Goal: Check status: Check status

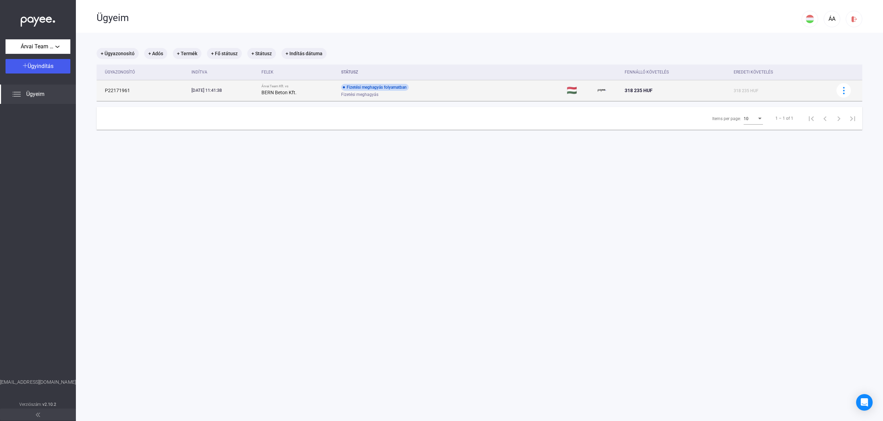
drag, startPoint x: 389, startPoint y: 86, endPoint x: 393, endPoint y: 87, distance: 3.5
click at [389, 86] on div "Fizetési meghagyás folyamatban" at bounding box center [375, 87] width 68 height 7
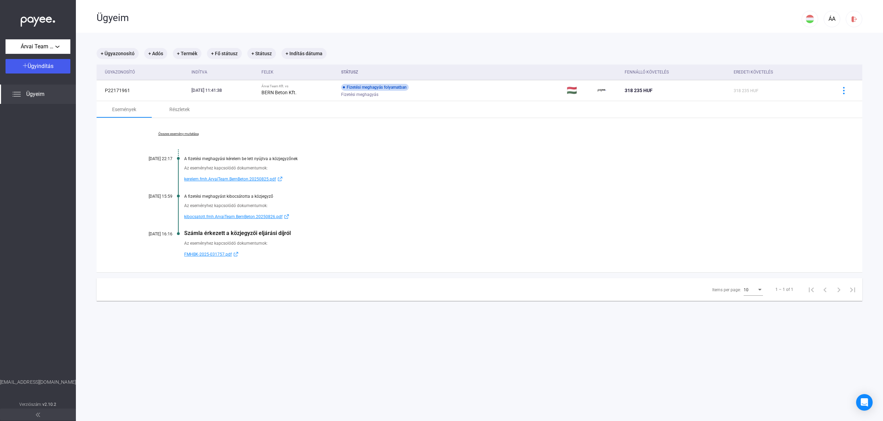
click at [466, 165] on div "Az eseményhez kapcsolódó dokumentumok:" at bounding box center [506, 168] width 644 height 7
click at [188, 108] on div "Részletek" at bounding box center [179, 109] width 20 height 8
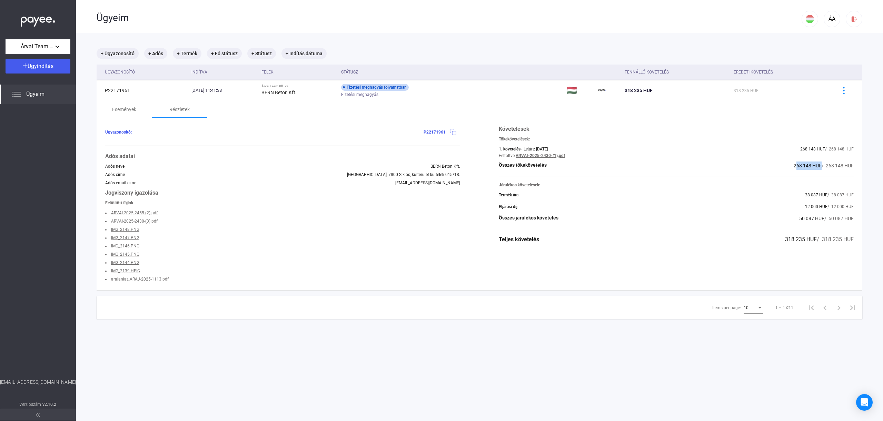
drag, startPoint x: 789, startPoint y: 163, endPoint x: 819, endPoint y: 164, distance: 30.7
click at [819, 164] on div "Összes tőkekövetelés 268 148 HUF / 268 148 HUF" at bounding box center [676, 165] width 355 height 8
click at [819, 164] on span "268 148 HUF" at bounding box center [808, 166] width 28 height 6
drag, startPoint x: 819, startPoint y: 164, endPoint x: 770, endPoint y: 165, distance: 49.0
click at [770, 165] on div "Összes tőkekövetelés 268 148 HUF / 268 148 HUF" at bounding box center [676, 165] width 355 height 8
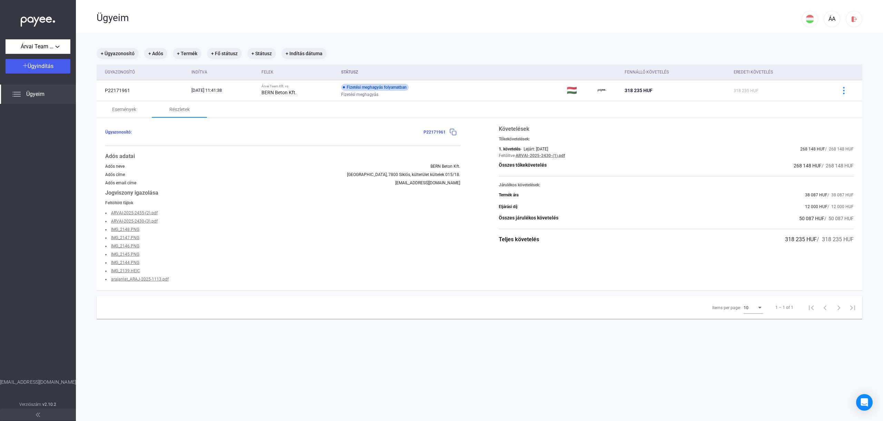
click at [803, 167] on span "268 148 HUF" at bounding box center [808, 166] width 28 height 6
drag, startPoint x: 20, startPoint y: 21, endPoint x: 69, endPoint y: 23, distance: 49.4
click at [69, 23] on div at bounding box center [38, 19] width 76 height 39
drag, startPoint x: 797, startPoint y: 219, endPoint x: 483, endPoint y: 212, distance: 314.3
click at [483, 212] on div "Ügyazonosító: P22171961 Adós adatai Adós neve BERN [PERSON_NAME]. Adós címe [GE…" at bounding box center [480, 204] width 766 height 172
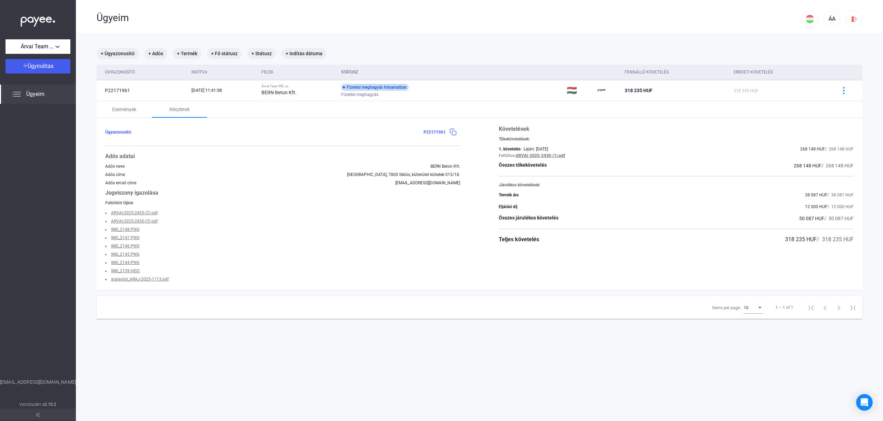
click at [486, 212] on div "Ügyazonosító: P22171961 Adós adatai Adós neve BERN [PERSON_NAME]. Adós címe [GE…" at bounding box center [480, 204] width 766 height 172
click at [493, 207] on div "Ügyazonosító: P22171961 Adós adatai Adós neve BERN [PERSON_NAME]. Adós címe [GE…" at bounding box center [480, 204] width 766 height 172
drag, startPoint x: 534, startPoint y: 167, endPoint x: 471, endPoint y: 152, distance: 64.7
click at [471, 152] on div "Ügyazonosító: P22171961 Adós adatai Adós neve BERN [PERSON_NAME]. Adós címe [GE…" at bounding box center [480, 204] width 766 height 172
click at [513, 147] on div "1. követelés" at bounding box center [510, 149] width 22 height 5
